Goal: Task Accomplishment & Management: Manage account settings

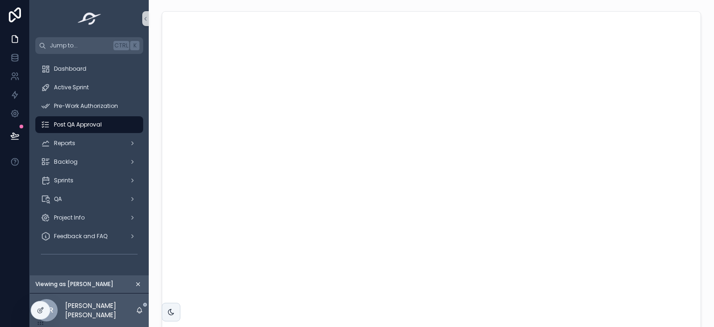
click at [136, 283] on icon "scrollable content" at bounding box center [138, 284] width 7 height 7
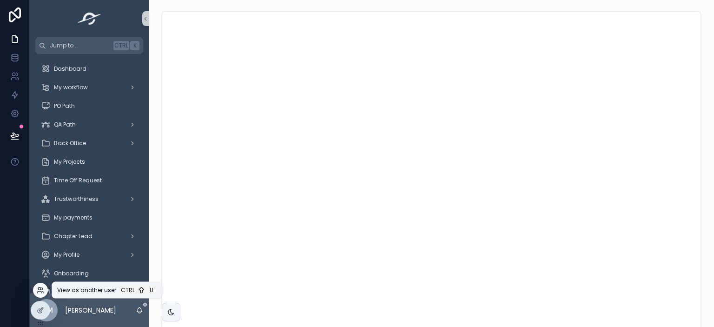
click at [39, 292] on icon at bounding box center [40, 290] width 7 height 7
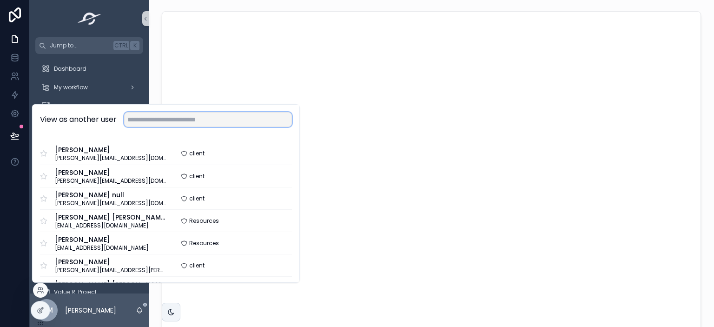
click at [167, 121] on input "text" at bounding box center [208, 119] width 168 height 15
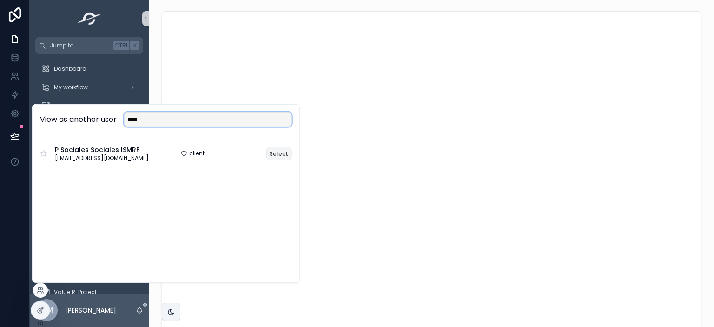
type input "****"
click at [287, 157] on button "Select" at bounding box center [280, 153] width 26 height 13
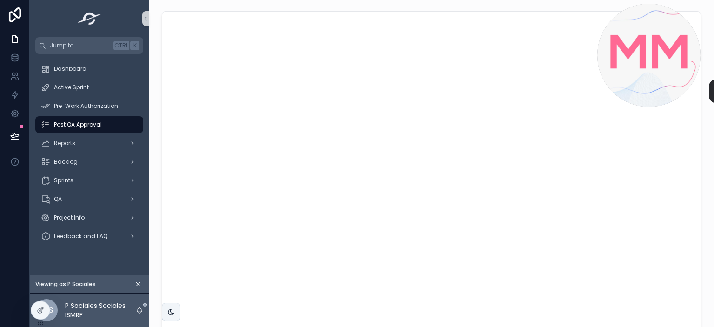
drag, startPoint x: 85, startPoint y: 264, endPoint x: 679, endPoint y: -23, distance: 659.9
click at [679, 0] on html "Jump to... Ctrl K Dashboard Active Sprint Pre-Work Authorization Post QA Approv…" at bounding box center [357, 163] width 714 height 327
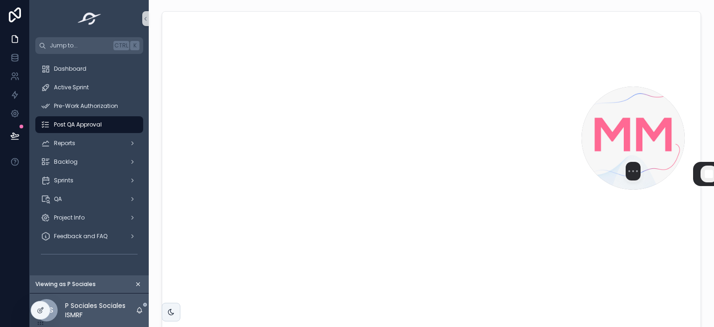
drag, startPoint x: 641, startPoint y: 47, endPoint x: 627, endPoint y: 141, distance: 95.3
click at [627, 141] on img at bounding box center [633, 138] width 103 height 103
